Goal: Task Accomplishment & Management: Manage account settings

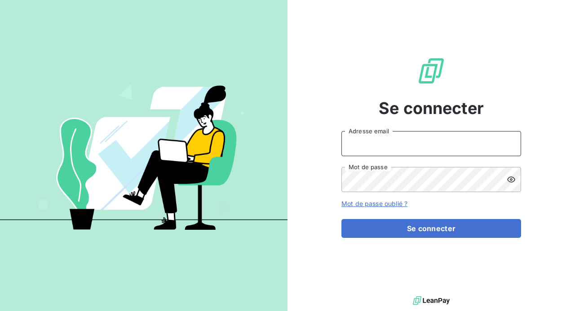
click at [389, 143] on input "Adresse email" at bounding box center [431, 143] width 180 height 25
type input "[PERSON_NAME][EMAIL_ADDRESS][DOMAIN_NAME]"
click at [341, 219] on button "Se connecter" at bounding box center [431, 228] width 180 height 19
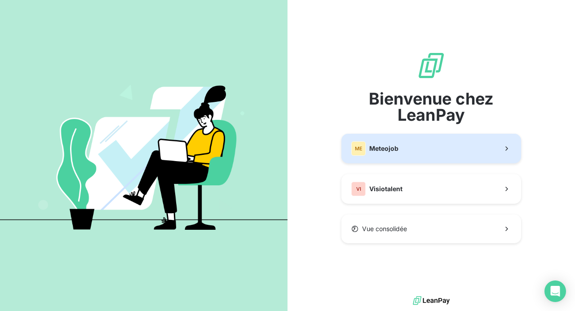
click at [416, 147] on button "ME Meteojob" at bounding box center [431, 149] width 180 height 30
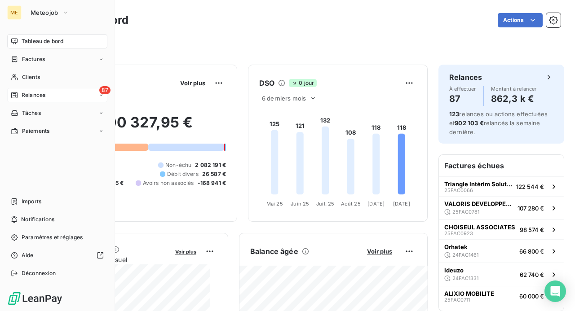
click at [31, 93] on span "Relances" at bounding box center [34, 95] width 24 height 8
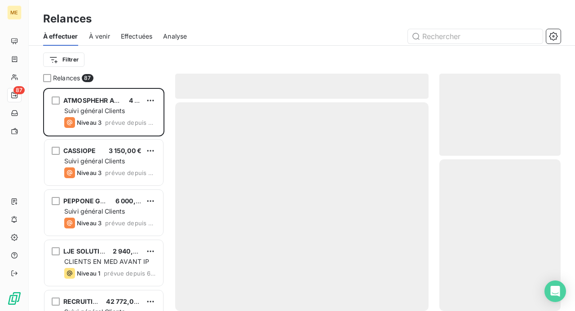
scroll to position [216, 114]
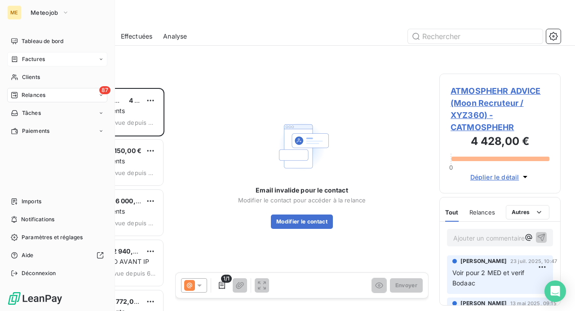
click at [34, 60] on span "Factures" at bounding box center [33, 59] width 23 height 8
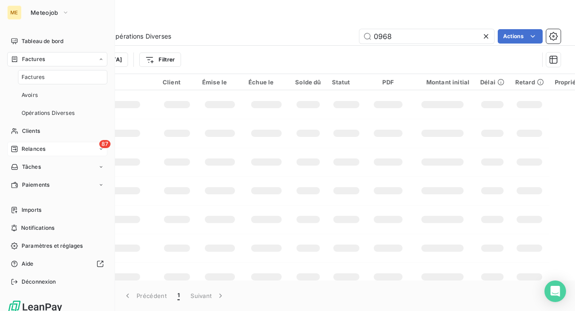
click at [34, 60] on span "Factures" at bounding box center [33, 59] width 23 height 8
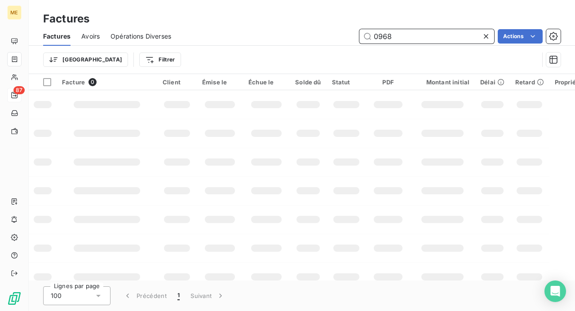
click at [412, 35] on input "0968" at bounding box center [426, 36] width 135 height 14
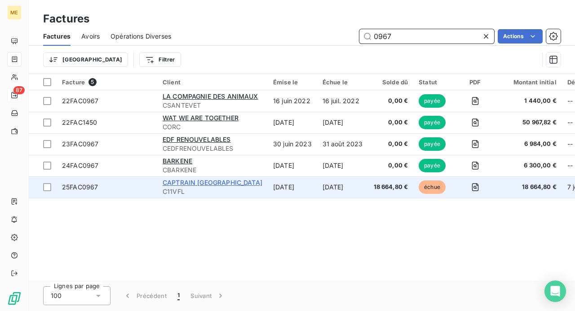
type input "0967"
click at [208, 182] on span "CAPTRAIN [GEOGRAPHIC_DATA]" at bounding box center [212, 183] width 100 height 8
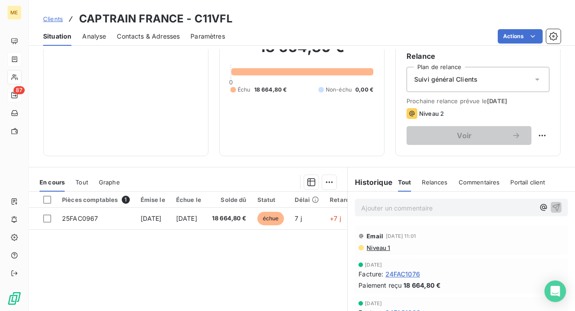
scroll to position [135, 0]
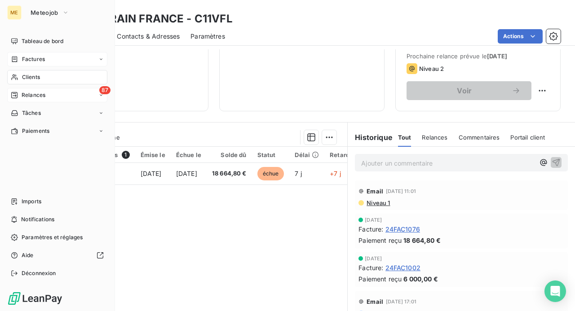
click at [35, 94] on span "Relances" at bounding box center [34, 95] width 24 height 8
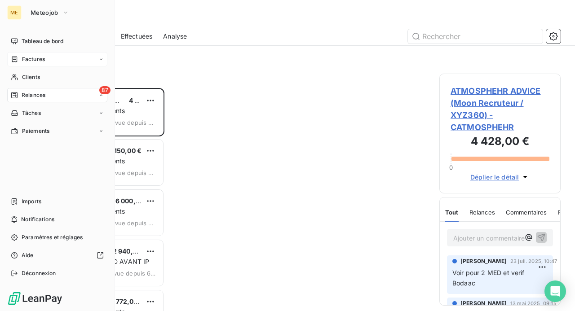
scroll to position [216, 114]
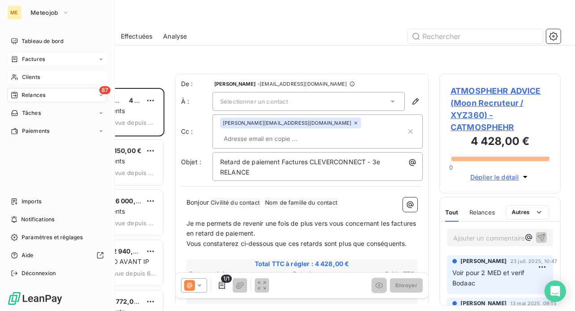
click at [26, 77] on span "Clients" at bounding box center [31, 77] width 18 height 8
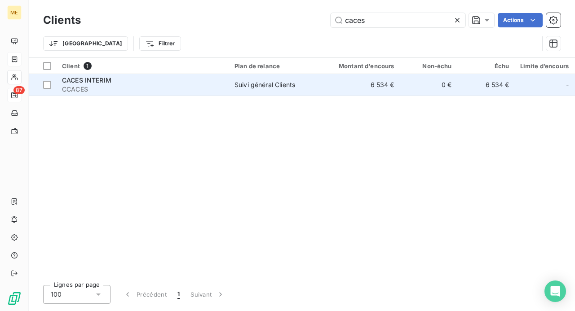
type input "caces"
click at [92, 81] on span "CACES INTERIM" at bounding box center [86, 80] width 49 height 8
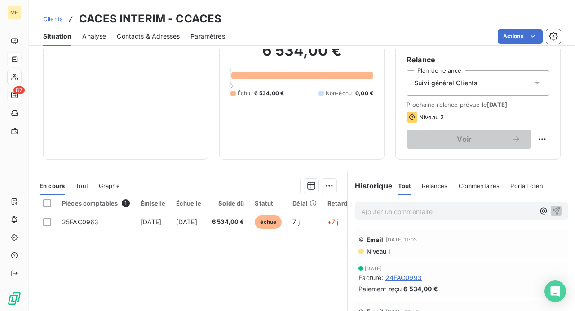
scroll to position [90, 0]
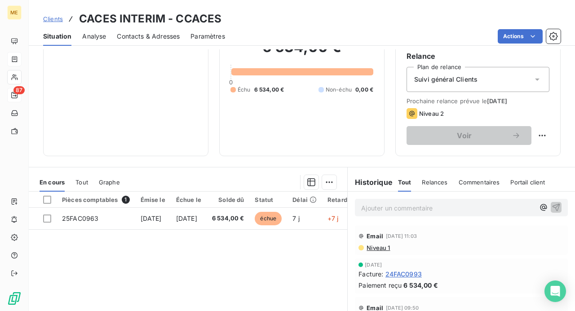
click at [383, 211] on p "Ajouter un commentaire ﻿" at bounding box center [447, 207] width 173 height 11
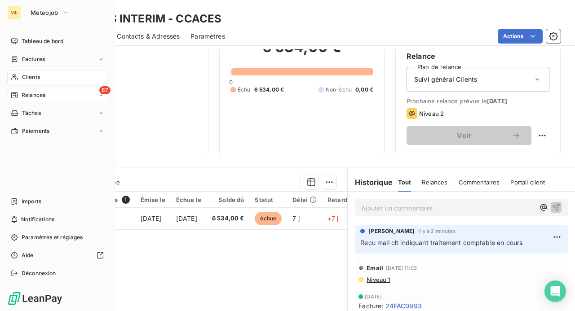
click at [31, 63] on div "Factures" at bounding box center [57, 59] width 100 height 14
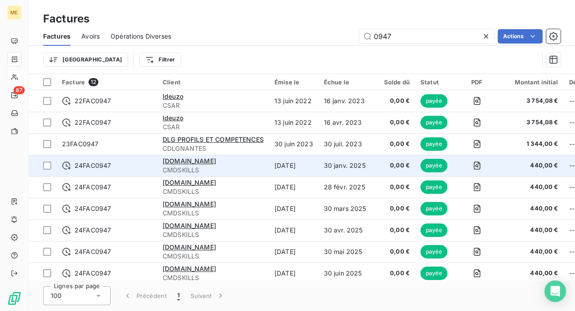
scroll to position [72, 0]
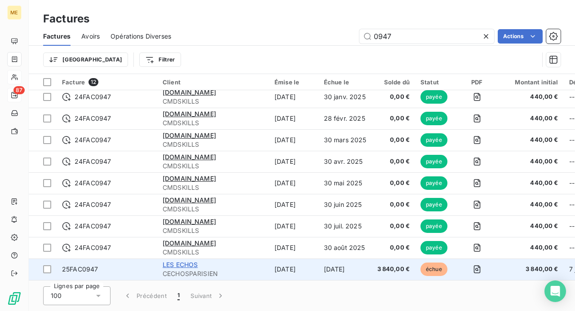
type input "0947"
click at [188, 261] on span "LES ECHOS" at bounding box center [179, 265] width 35 height 8
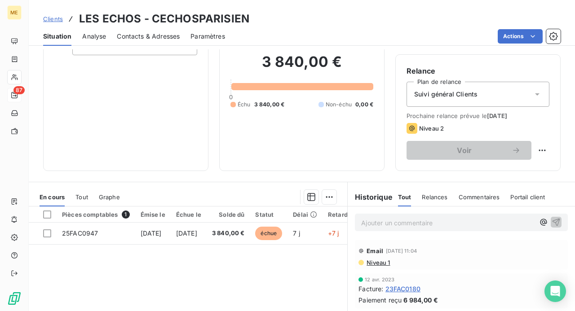
scroll to position [90, 0]
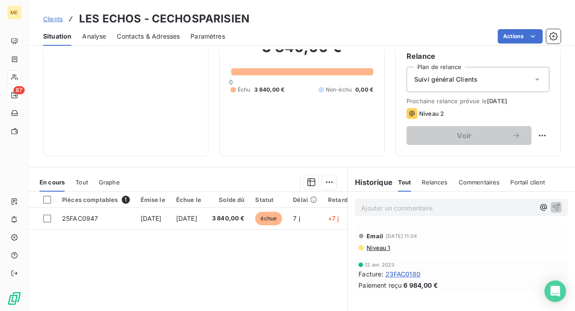
click at [387, 207] on p "Ajouter un commentaire ﻿" at bounding box center [447, 207] width 173 height 11
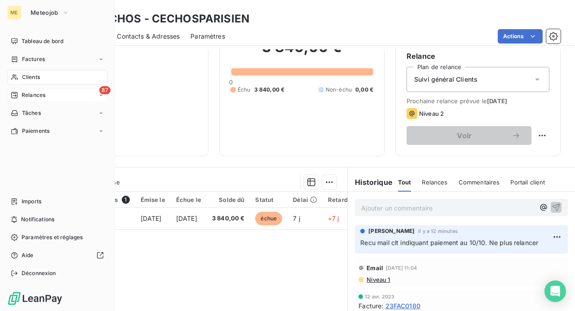
click at [37, 78] on span "Clients" at bounding box center [31, 77] width 18 height 8
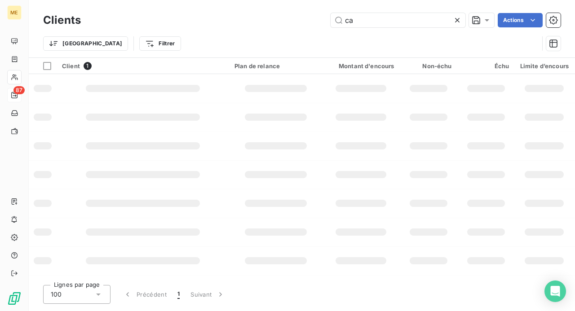
type input "c"
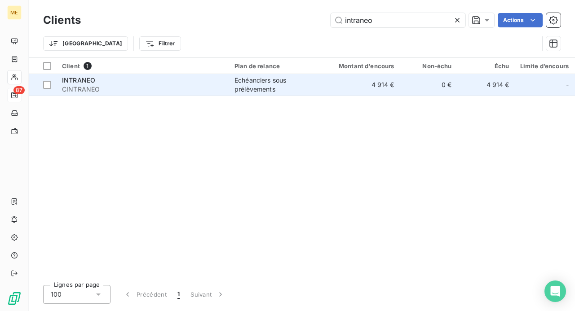
type input "intraneo"
click at [95, 85] on span "CINTRANEO" at bounding box center [143, 89] width 162 height 9
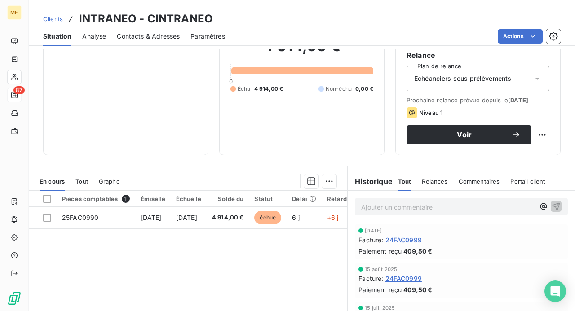
scroll to position [135, 0]
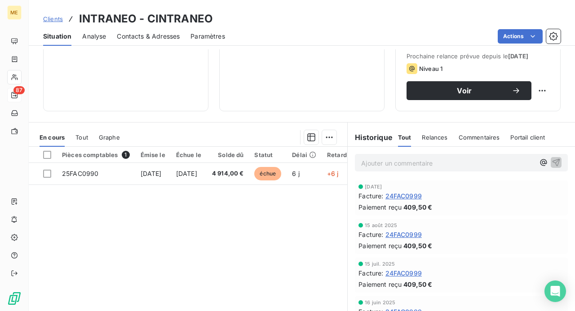
click at [84, 138] on span "Tout" at bounding box center [81, 137] width 13 height 7
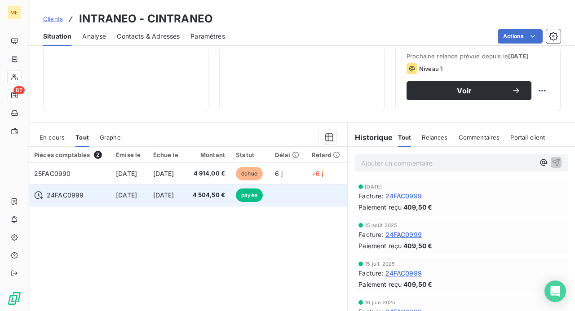
click at [171, 193] on span "[DATE]" at bounding box center [163, 195] width 21 height 8
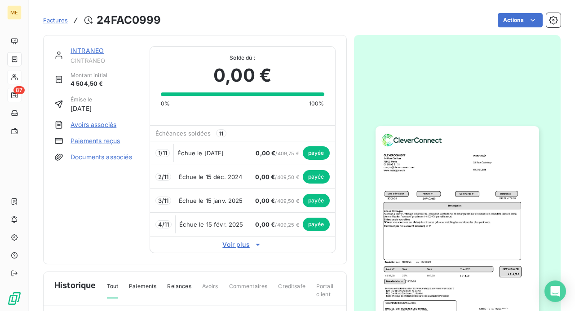
click at [88, 49] on link "INTRANEO" at bounding box center [86, 51] width 33 height 8
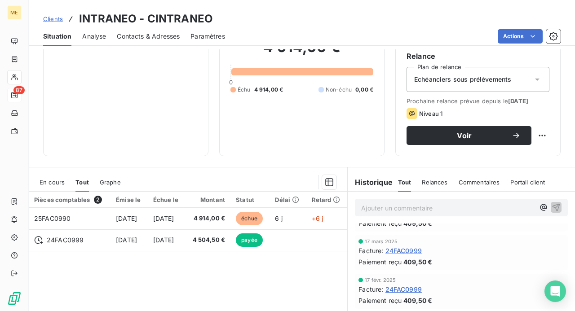
scroll to position [224, 0]
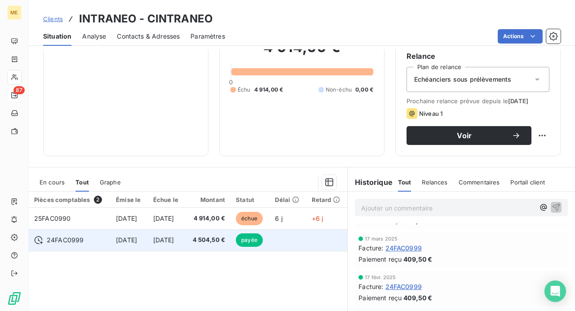
click at [159, 240] on td "[DATE]" at bounding box center [167, 240] width 38 height 22
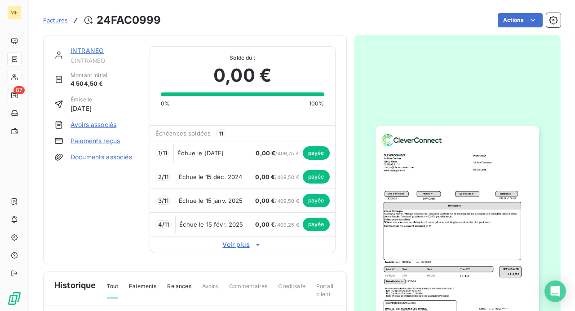
click at [233, 244] on span "Voir plus" at bounding box center [242, 244] width 185 height 9
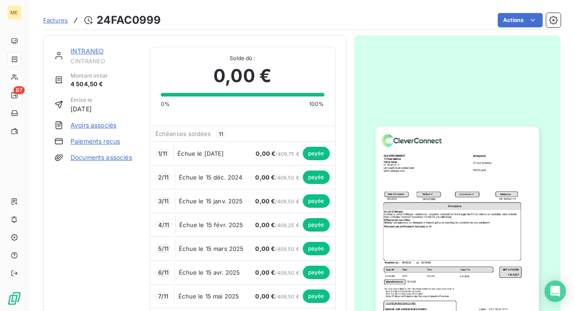
click at [84, 48] on link "INTRANEO" at bounding box center [86, 51] width 33 height 8
